Goal: Use online tool/utility: Use online tool/utility

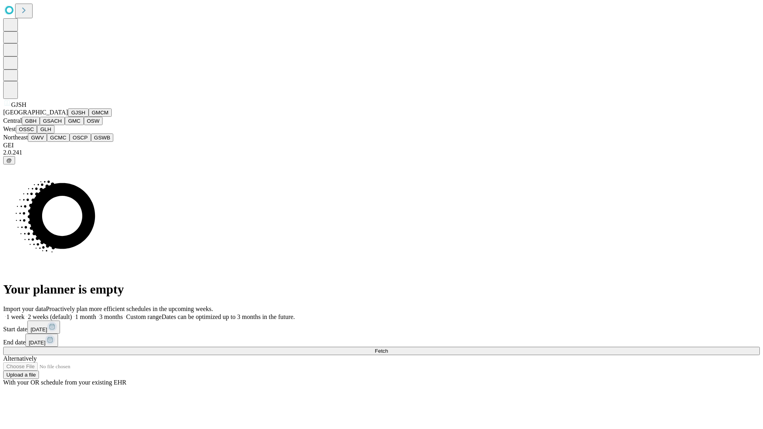
click at [68, 117] on button "GJSH" at bounding box center [78, 112] width 21 height 8
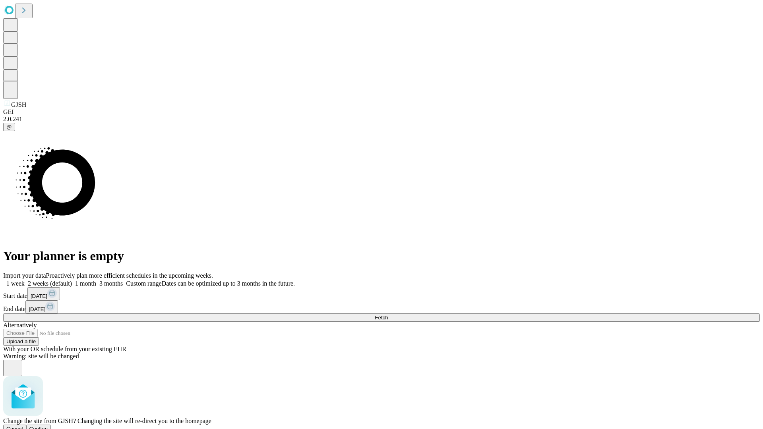
click at [48, 426] on span "Confirm" at bounding box center [38, 429] width 19 height 6
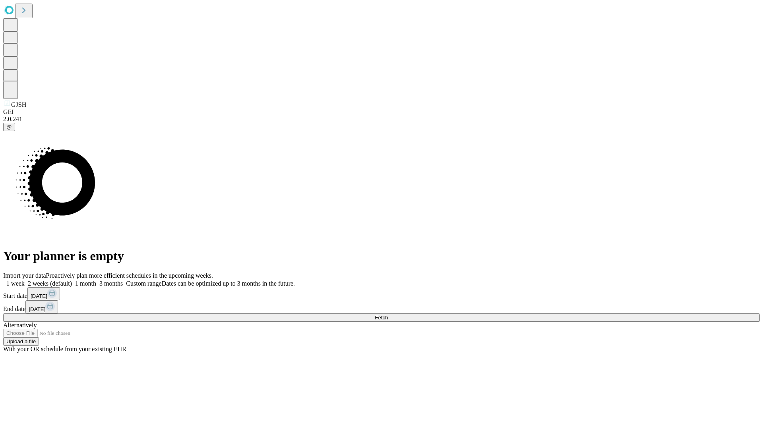
click at [72, 280] on label "2 weeks (default)" at bounding box center [48, 283] width 47 height 7
click at [388, 315] on span "Fetch" at bounding box center [381, 318] width 13 height 6
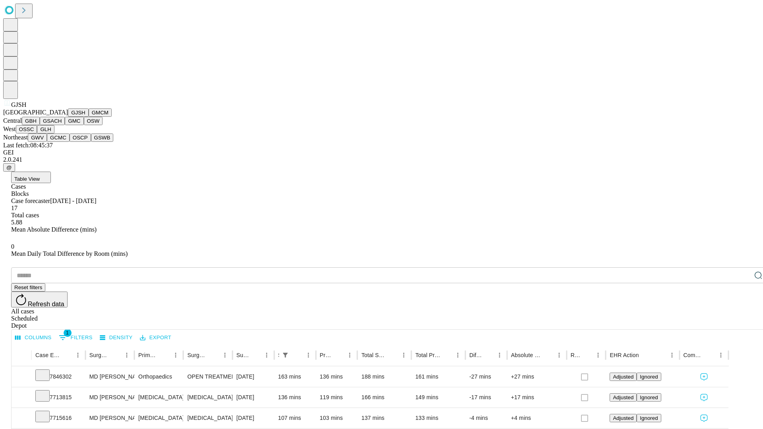
click at [89, 117] on button "GMCM" at bounding box center [100, 112] width 23 height 8
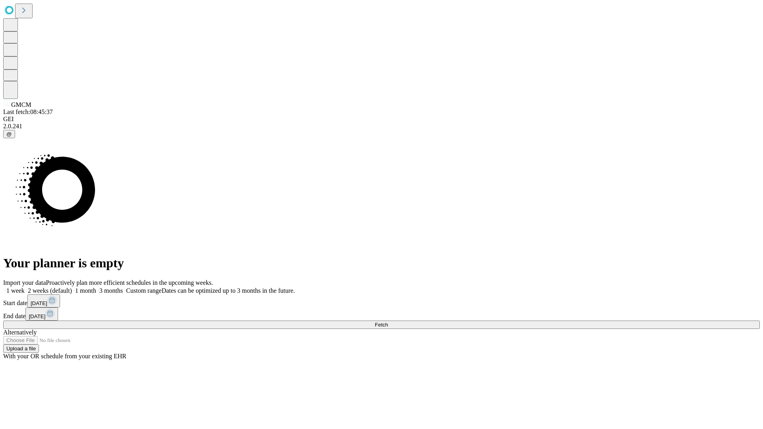
click at [72, 287] on label "2 weeks (default)" at bounding box center [48, 290] width 47 height 7
click at [388, 322] on span "Fetch" at bounding box center [381, 325] width 13 height 6
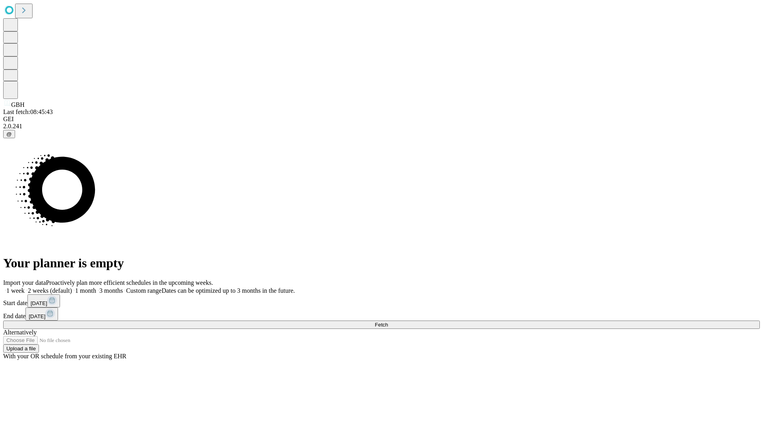
click at [72, 287] on label "2 weeks (default)" at bounding box center [48, 290] width 47 height 7
click at [388, 322] on span "Fetch" at bounding box center [381, 325] width 13 height 6
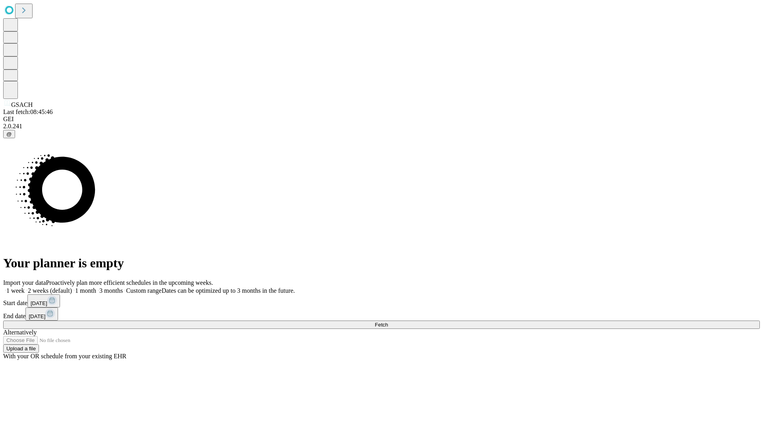
click at [72, 287] on label "2 weeks (default)" at bounding box center [48, 290] width 47 height 7
click at [388, 322] on span "Fetch" at bounding box center [381, 325] width 13 height 6
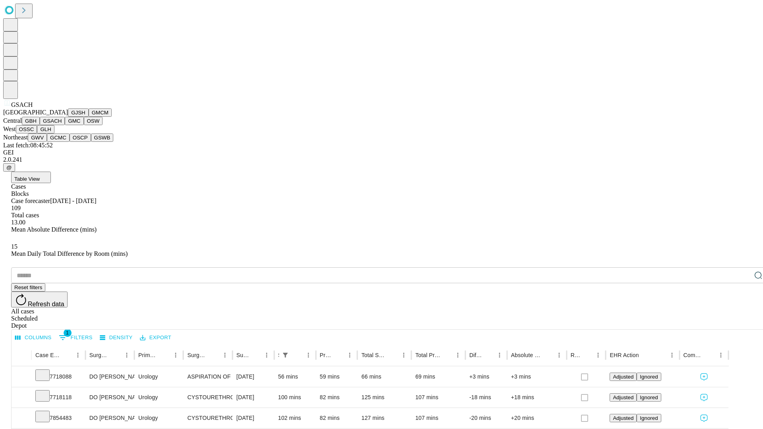
click at [65, 125] on button "GMC" at bounding box center [74, 121] width 19 height 8
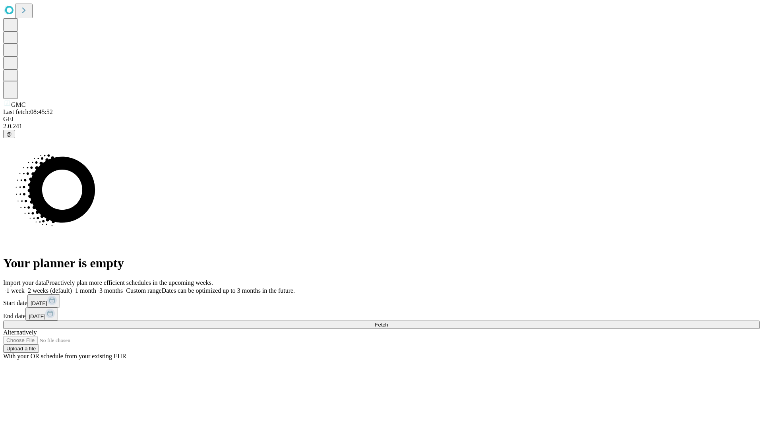
click at [72, 287] on label "2 weeks (default)" at bounding box center [48, 290] width 47 height 7
click at [388, 322] on span "Fetch" at bounding box center [381, 325] width 13 height 6
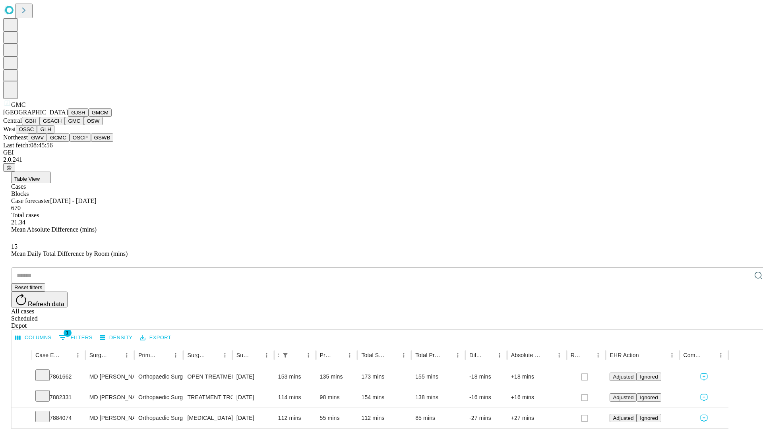
click at [84, 125] on button "OSW" at bounding box center [93, 121] width 19 height 8
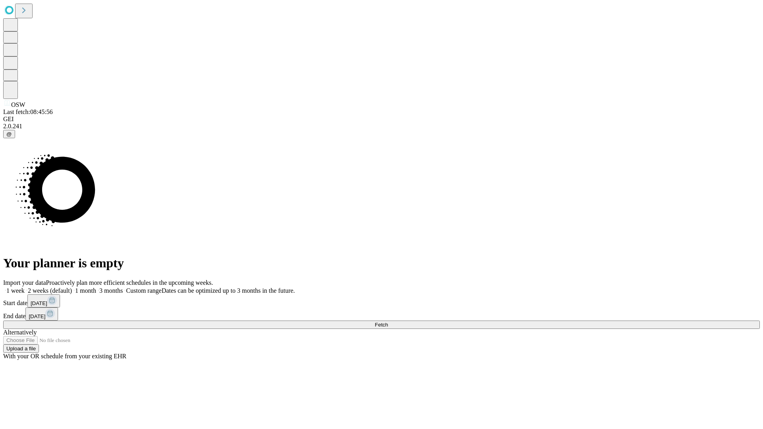
click at [388, 322] on span "Fetch" at bounding box center [381, 325] width 13 height 6
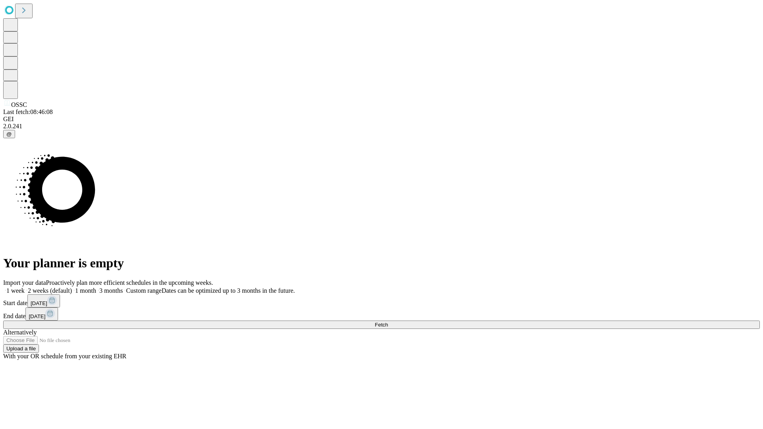
click at [388, 322] on span "Fetch" at bounding box center [381, 325] width 13 height 6
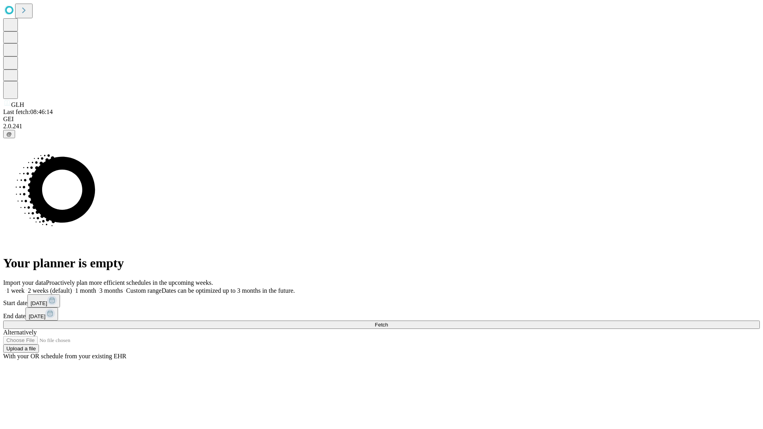
click at [72, 287] on label "2 weeks (default)" at bounding box center [48, 290] width 47 height 7
click at [388, 322] on span "Fetch" at bounding box center [381, 325] width 13 height 6
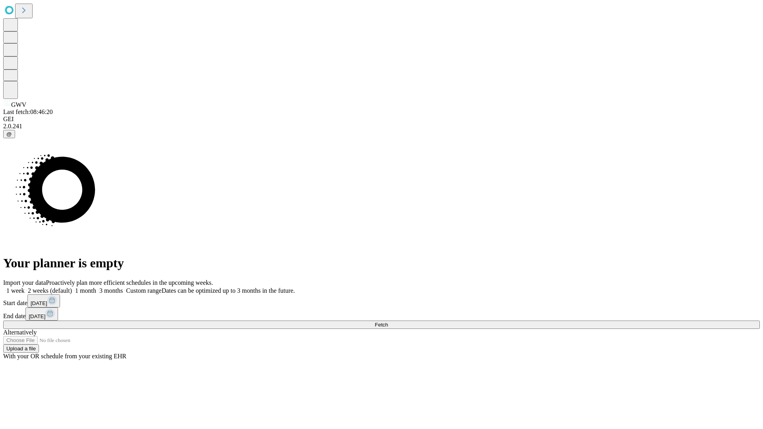
click at [72, 287] on label "2 weeks (default)" at bounding box center [48, 290] width 47 height 7
click at [388, 322] on span "Fetch" at bounding box center [381, 325] width 13 height 6
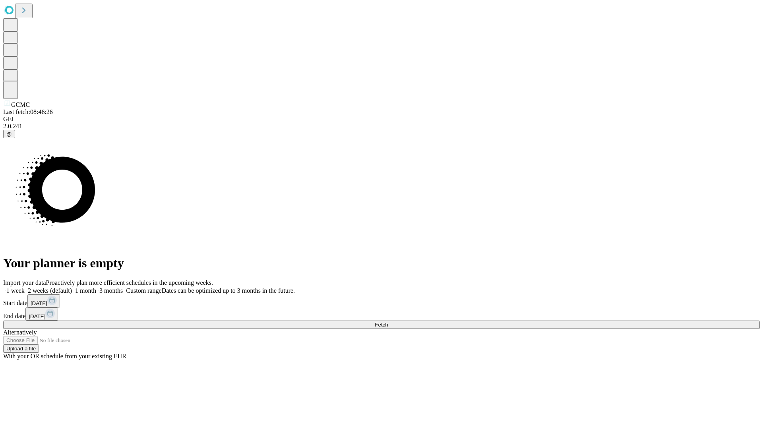
click at [72, 287] on label "2 weeks (default)" at bounding box center [48, 290] width 47 height 7
click at [388, 322] on span "Fetch" at bounding box center [381, 325] width 13 height 6
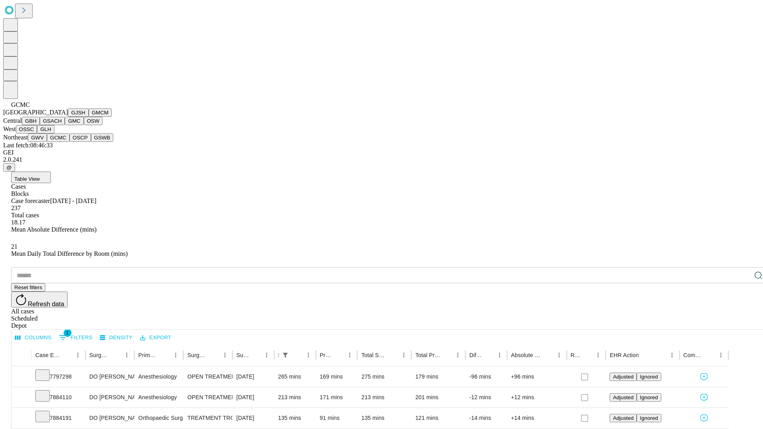
click at [70, 142] on button "OSCP" at bounding box center [80, 137] width 21 height 8
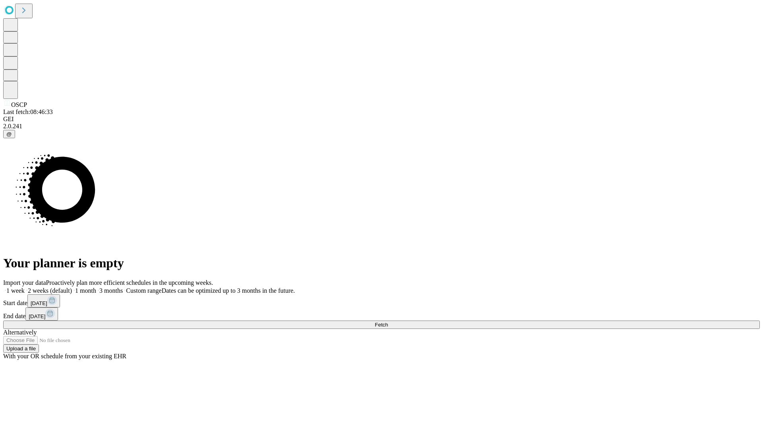
click at [72, 287] on label "2 weeks (default)" at bounding box center [48, 290] width 47 height 7
click at [388, 322] on span "Fetch" at bounding box center [381, 325] width 13 height 6
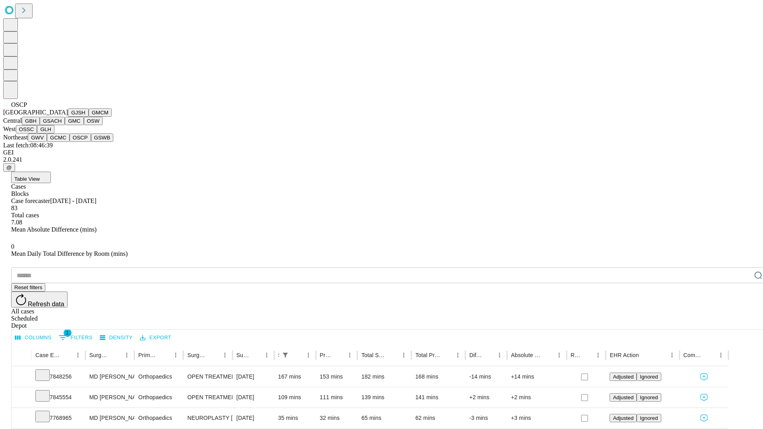
click at [91, 142] on button "GSWB" at bounding box center [102, 137] width 23 height 8
